Goal: Leave review/rating

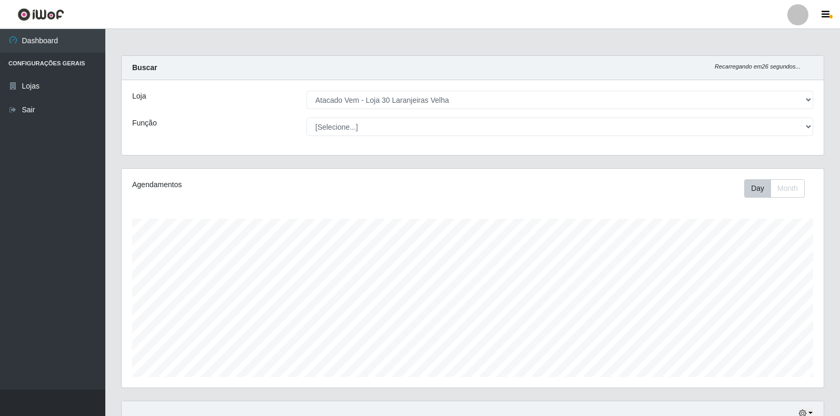
select select "495"
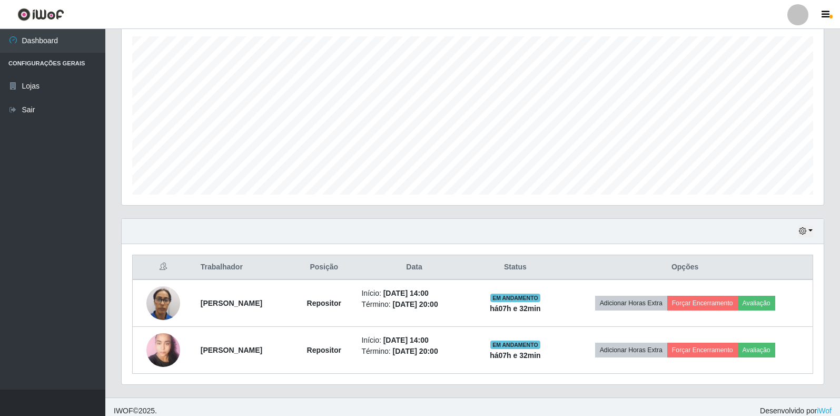
scroll to position [190, 0]
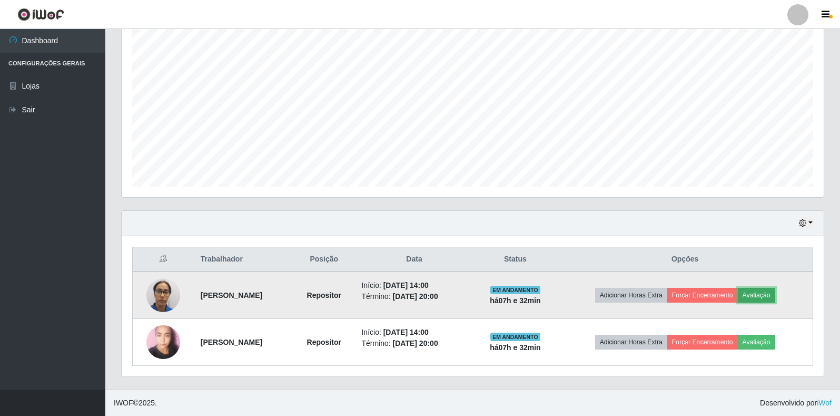
click at [773, 293] on button "Avaliação" at bounding box center [756, 295] width 37 height 15
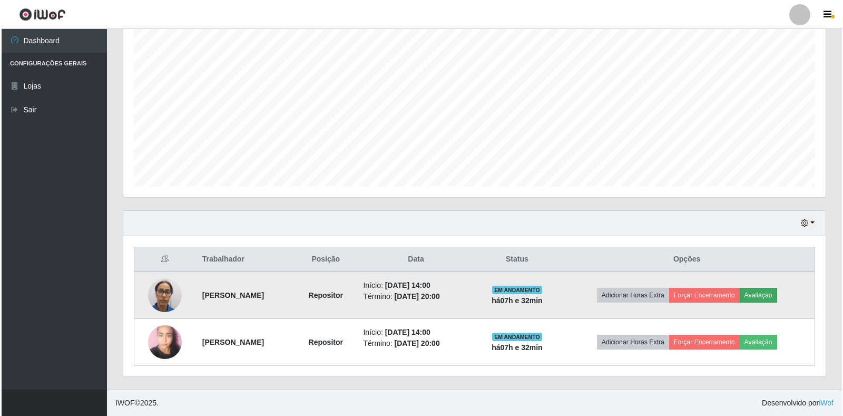
scroll to position [219, 696]
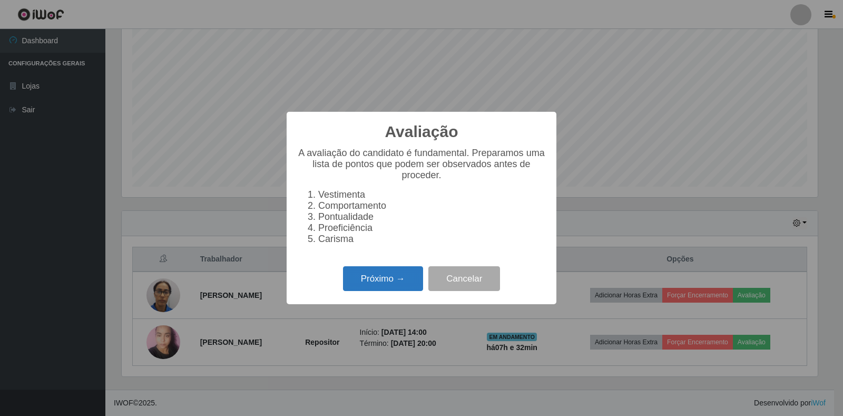
click at [371, 288] on button "Próximo →" at bounding box center [383, 278] width 80 height 25
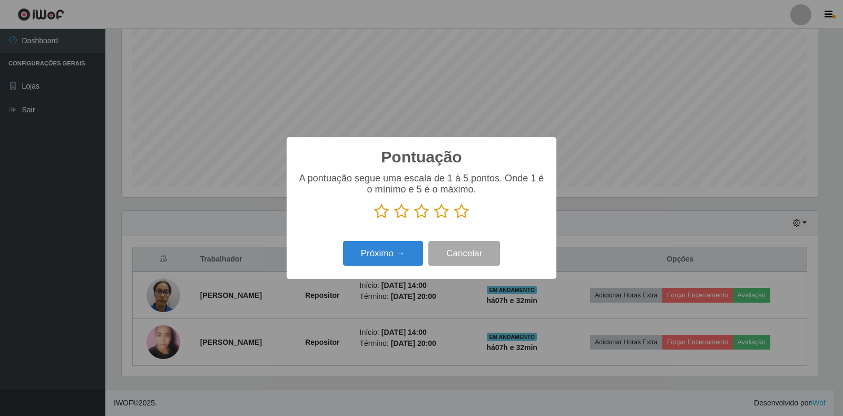
click at [464, 208] on icon at bounding box center [461, 211] width 15 height 16
click at [454, 219] on input "radio" at bounding box center [454, 219] width 0 height 0
click at [403, 251] on button "Próximo →" at bounding box center [383, 253] width 80 height 25
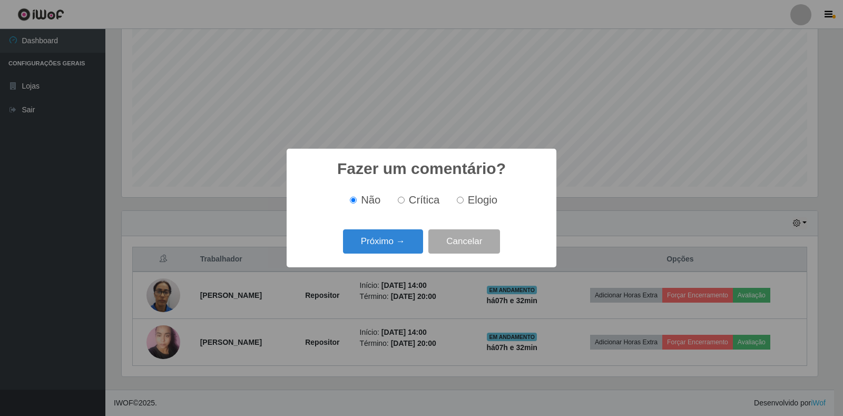
click at [403, 251] on button "Próximo →" at bounding box center [383, 241] width 80 height 25
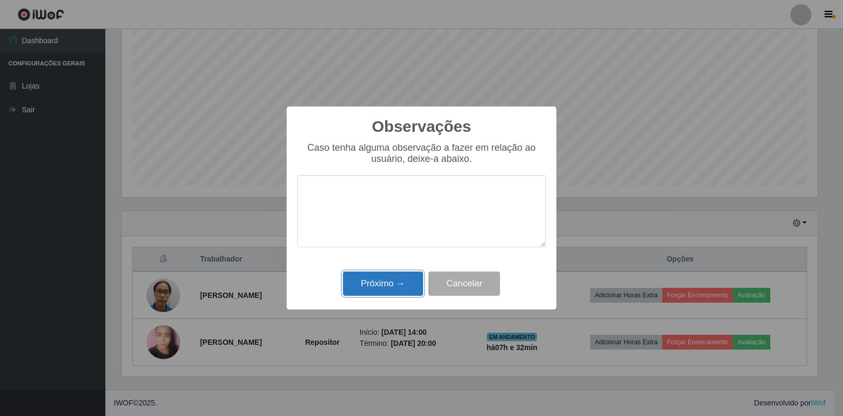
click at [395, 286] on button "Próximo →" at bounding box center [383, 283] width 80 height 25
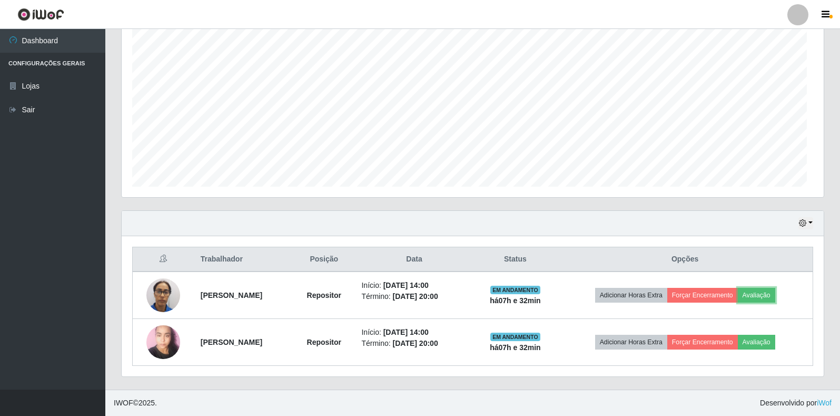
scroll to position [219, 702]
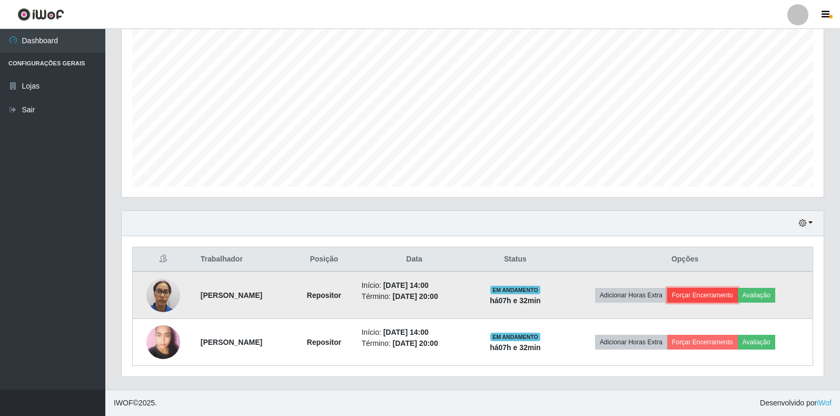
drag, startPoint x: 710, startPoint y: 293, endPoint x: 704, endPoint y: 293, distance: 6.3
click at [704, 293] on button "Forçar Encerramento" at bounding box center [703, 295] width 71 height 15
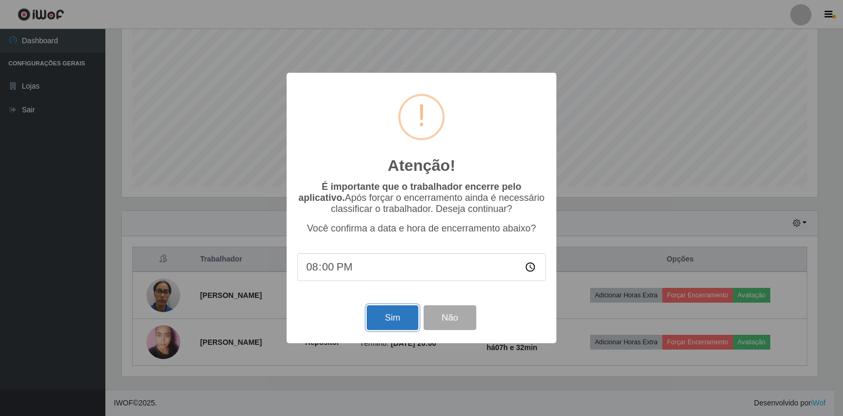
click at [386, 323] on button "Sim" at bounding box center [392, 317] width 51 height 25
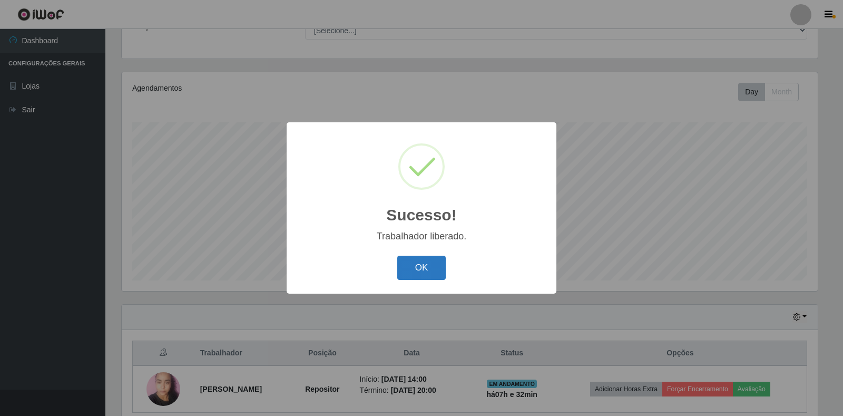
click at [425, 267] on button "OK" at bounding box center [421, 268] width 49 height 25
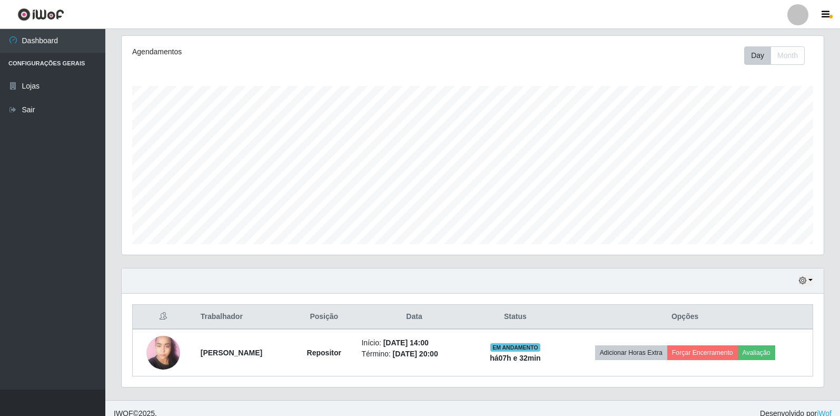
scroll to position [143, 0]
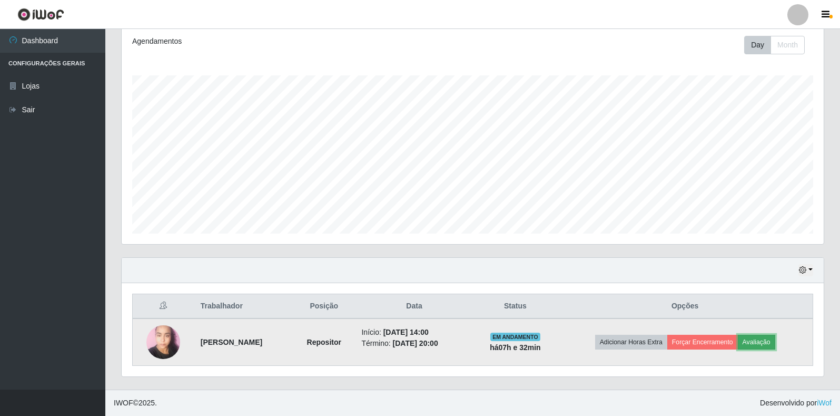
click at [760, 340] on button "Avaliação" at bounding box center [756, 342] width 37 height 15
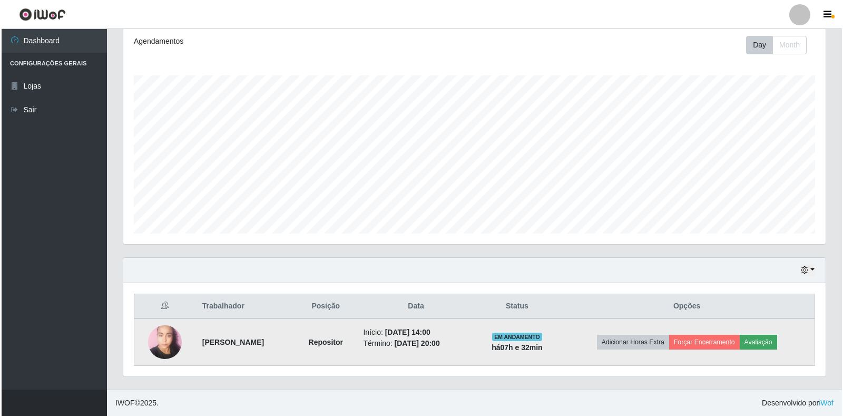
scroll to position [219, 696]
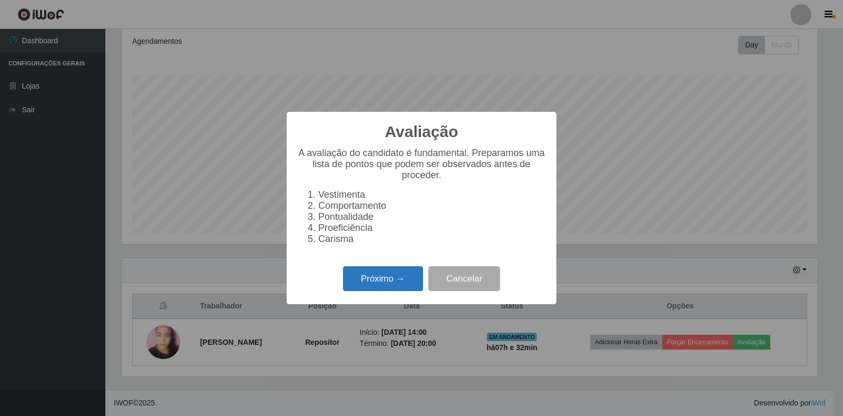
click at [390, 291] on button "Próximo →" at bounding box center [383, 278] width 80 height 25
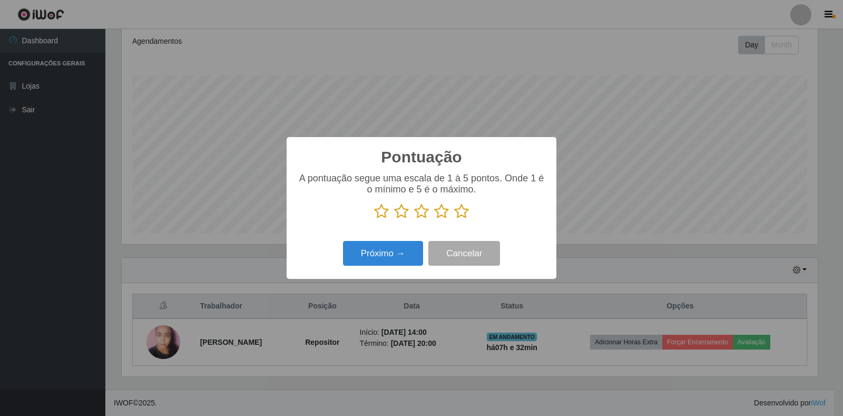
click at [463, 210] on icon at bounding box center [461, 211] width 15 height 16
click at [454, 219] on input "radio" at bounding box center [454, 219] width 0 height 0
click at [358, 253] on button "Próximo →" at bounding box center [383, 253] width 80 height 25
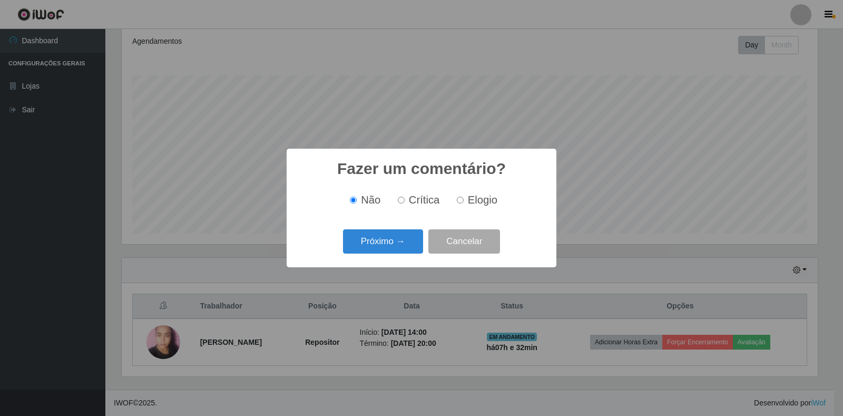
click at [358, 253] on button "Próximo →" at bounding box center [383, 241] width 80 height 25
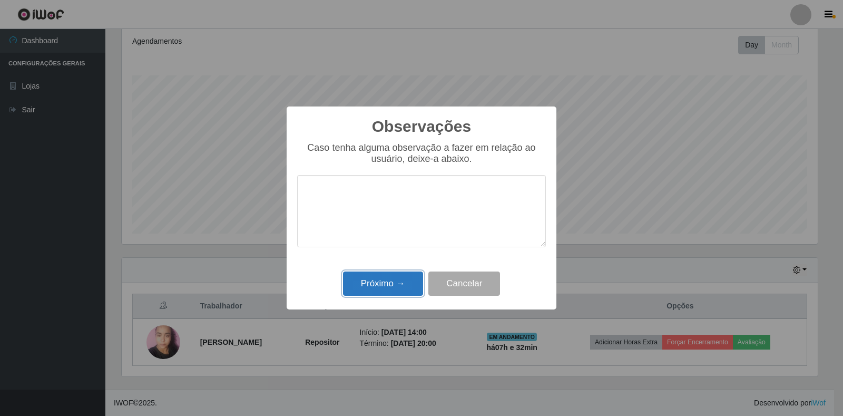
click at [364, 290] on button "Próximo →" at bounding box center [383, 283] width 80 height 25
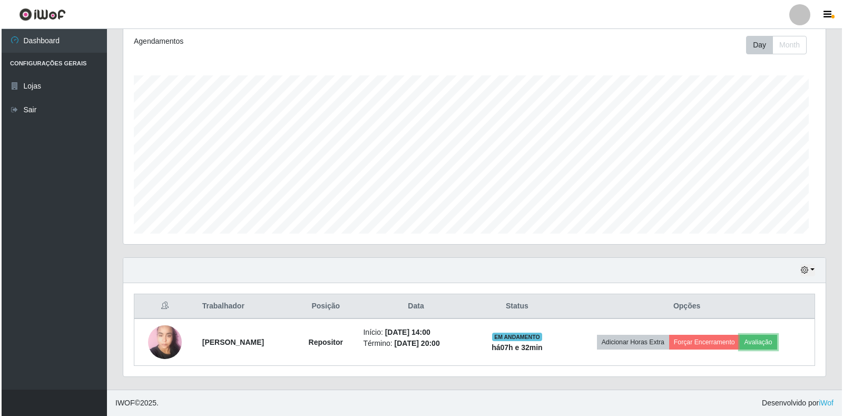
scroll to position [219, 702]
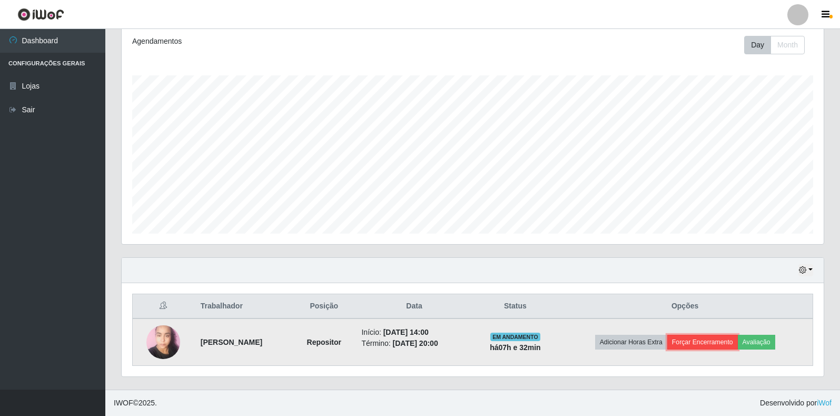
click at [704, 341] on button "Forçar Encerramento" at bounding box center [703, 342] width 71 height 15
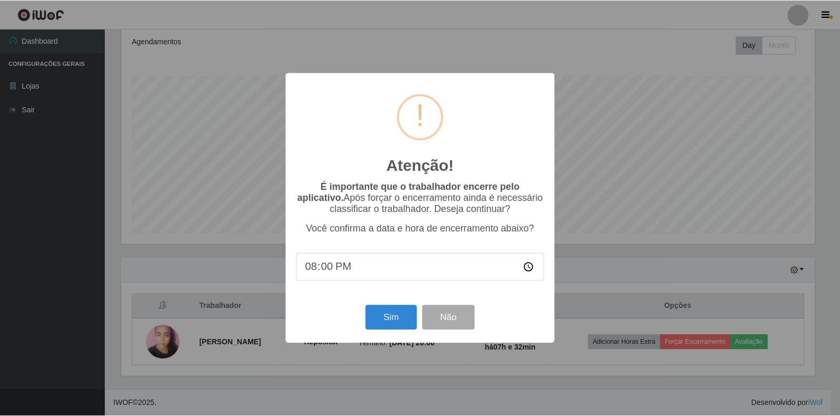
scroll to position [219, 696]
click at [377, 319] on button "Sim" at bounding box center [392, 317] width 51 height 25
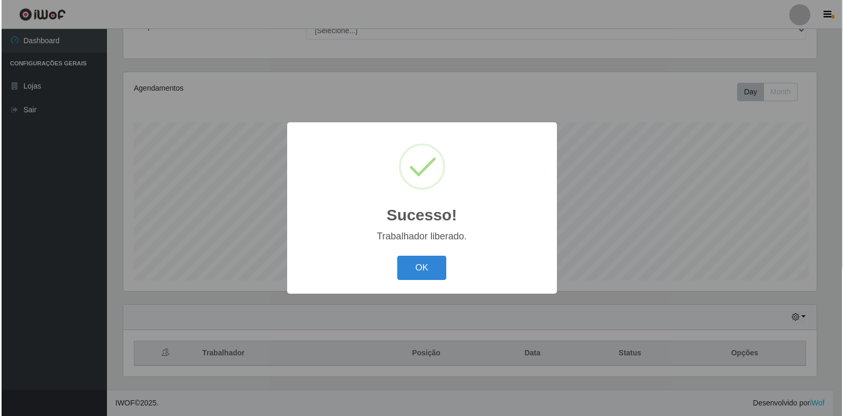
scroll to position [0, 0]
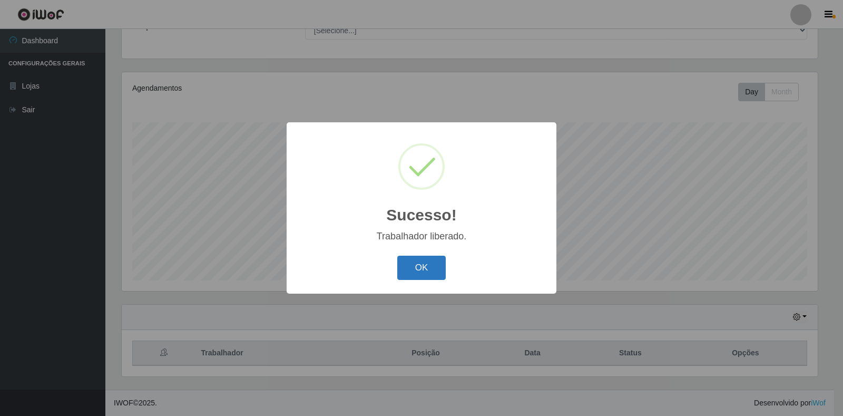
click at [405, 258] on button "OK" at bounding box center [421, 268] width 49 height 25
